Goal: Navigation & Orientation: Find specific page/section

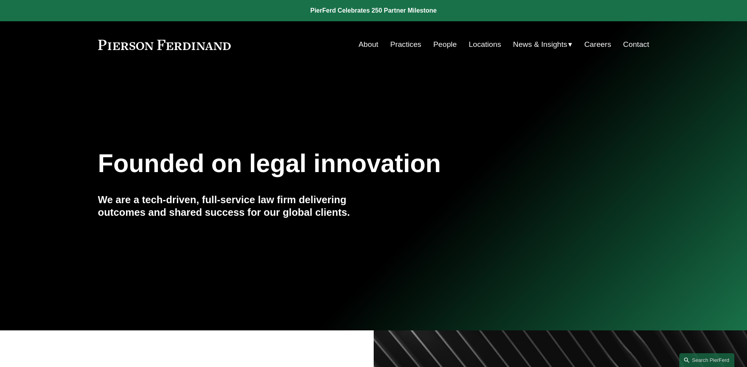
click at [439, 43] on link "People" at bounding box center [445, 44] width 24 height 15
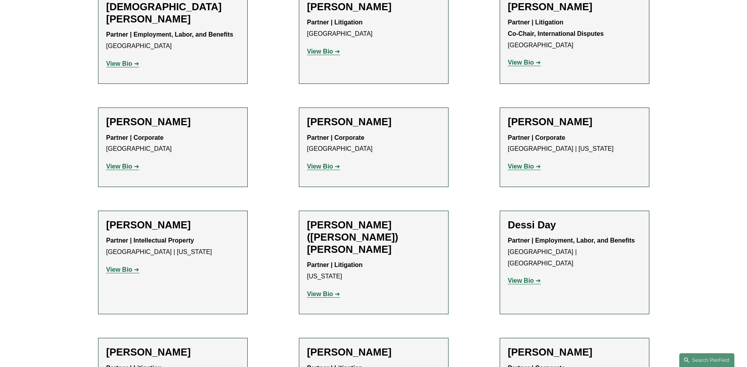
scroll to position [2284, 0]
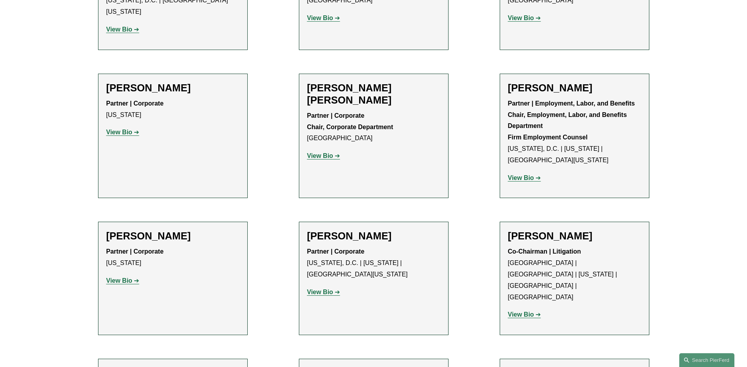
scroll to position [2992, 0]
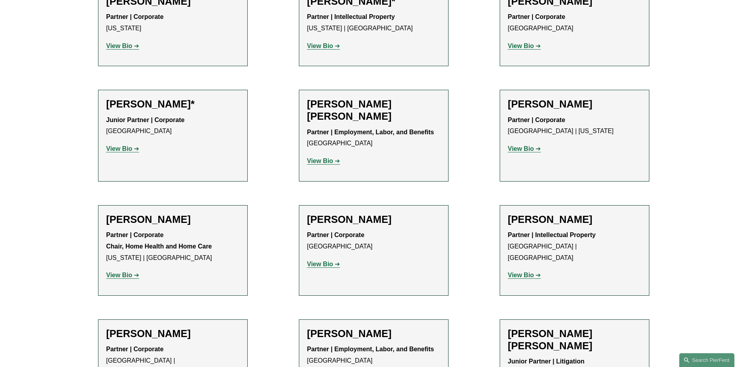
scroll to position [0, 0]
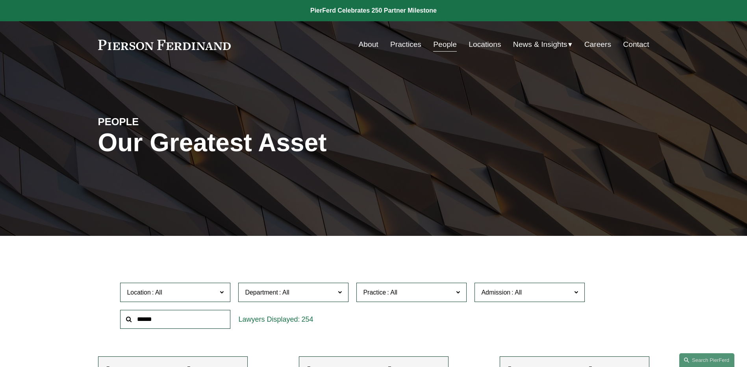
click at [0, 0] on span "News" at bounding box center [0, 0] width 0 height 0
